Goal: Entertainment & Leisure: Consume media (video, audio)

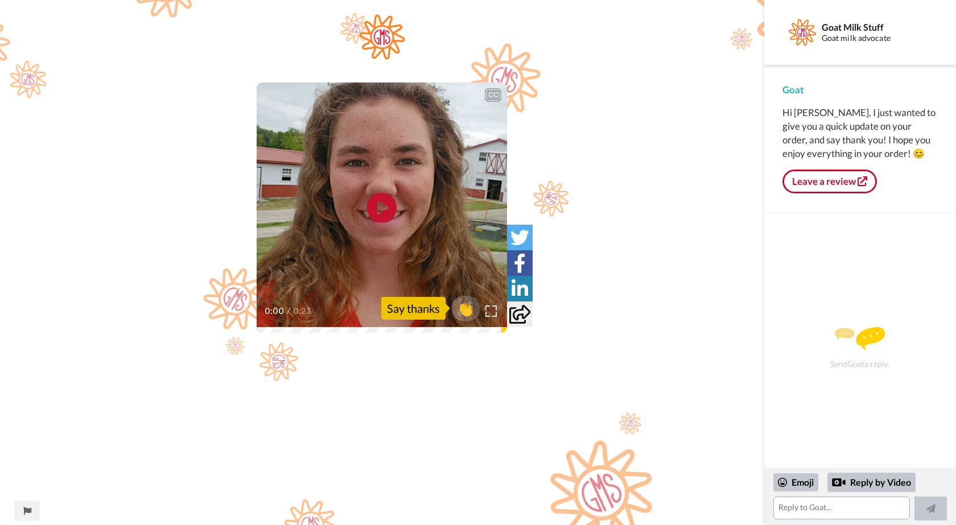
click at [383, 205] on icon "Play/Pause" at bounding box center [382, 208] width 30 height 54
click at [377, 208] on icon at bounding box center [382, 208] width 30 height 30
drag, startPoint x: 758, startPoint y: 324, endPoint x: 756, endPoint y: 410, distance: 86.0
click at [756, 410] on div "CC Play/Pause 0:23 / 0:23 👏 Say thanks" at bounding box center [382, 426] width 765 height 825
click at [710, 408] on div "CC Play/Pause 0:23 / 0:23 👏 Say thanks" at bounding box center [382, 426] width 765 height 825
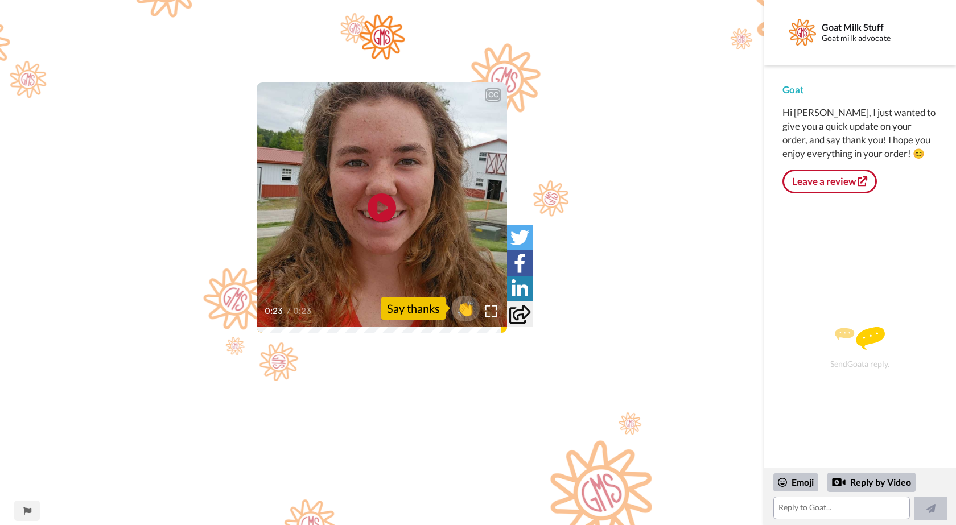
click at [522, 308] on icon at bounding box center [519, 314] width 21 height 19
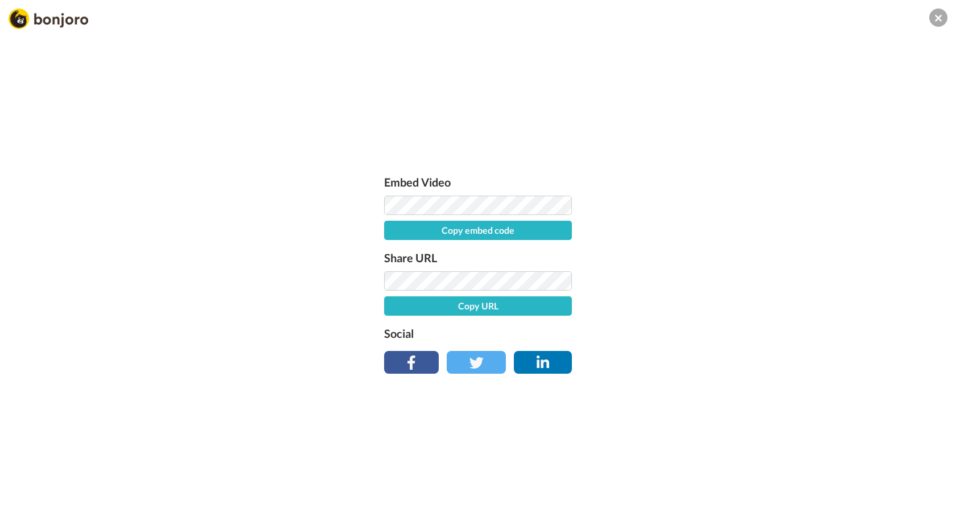
click at [421, 365] on li at bounding box center [411, 362] width 55 height 23
